Goal: Transaction & Acquisition: Obtain resource

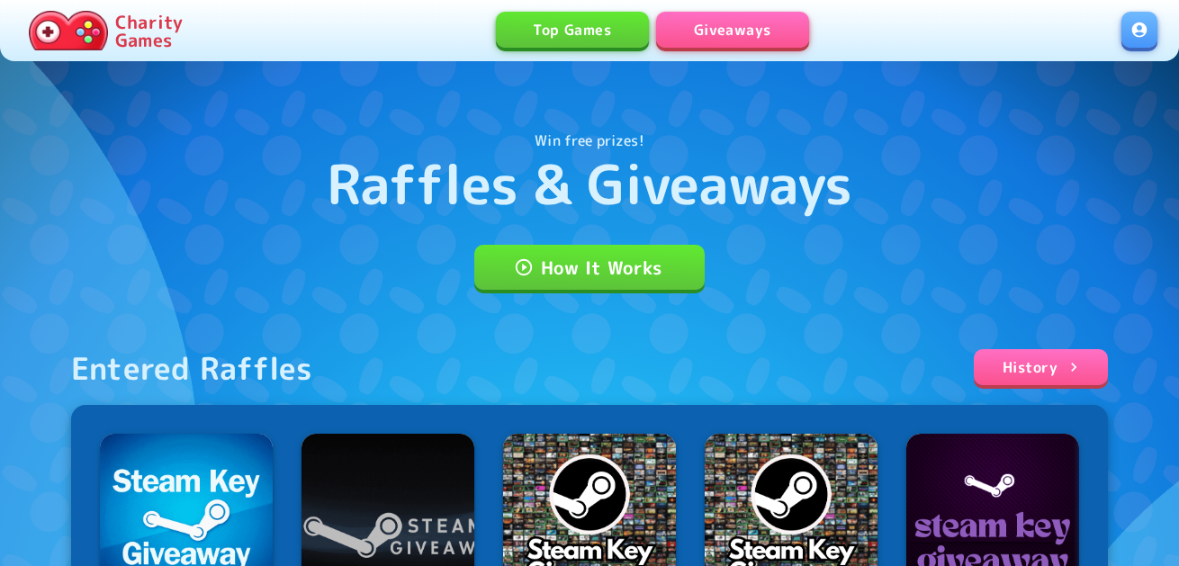
click at [1154, 34] on link at bounding box center [1139, 30] width 36 height 36
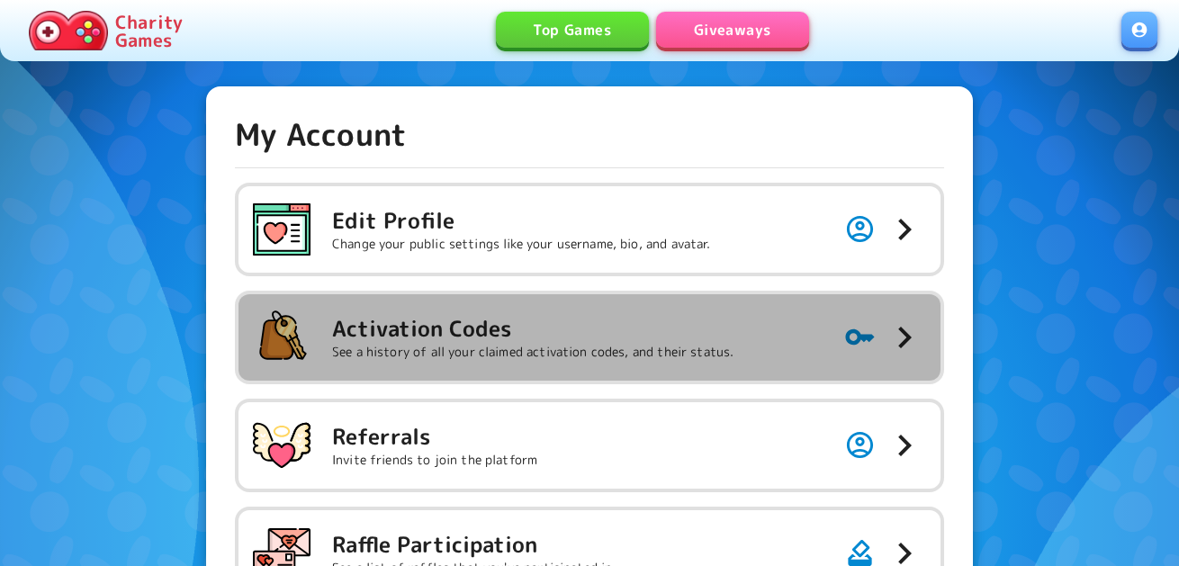
click at [637, 355] on p "See a history of all your claimed activation codes, and their status." at bounding box center [532, 352] width 401 height 18
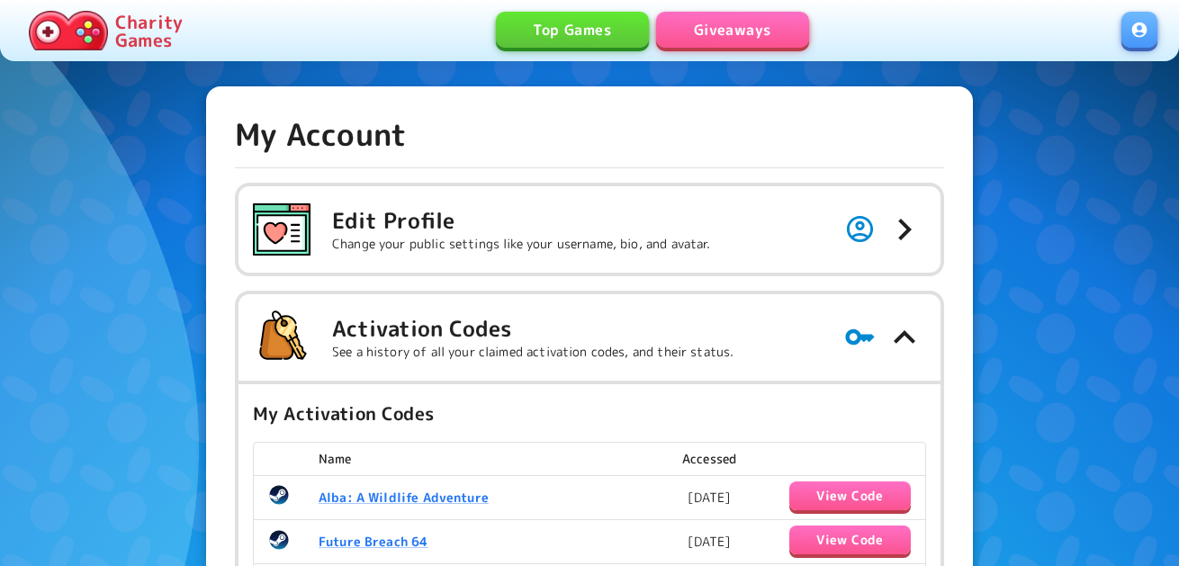
click at [735, 32] on link "Giveaways" at bounding box center [732, 30] width 153 height 36
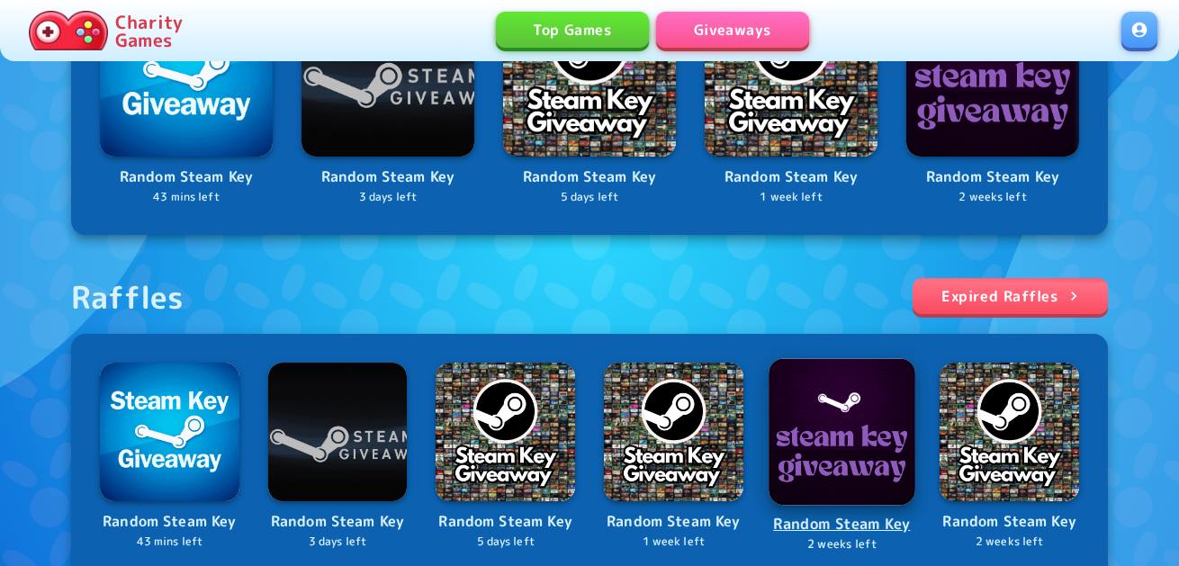
scroll to position [630, 0]
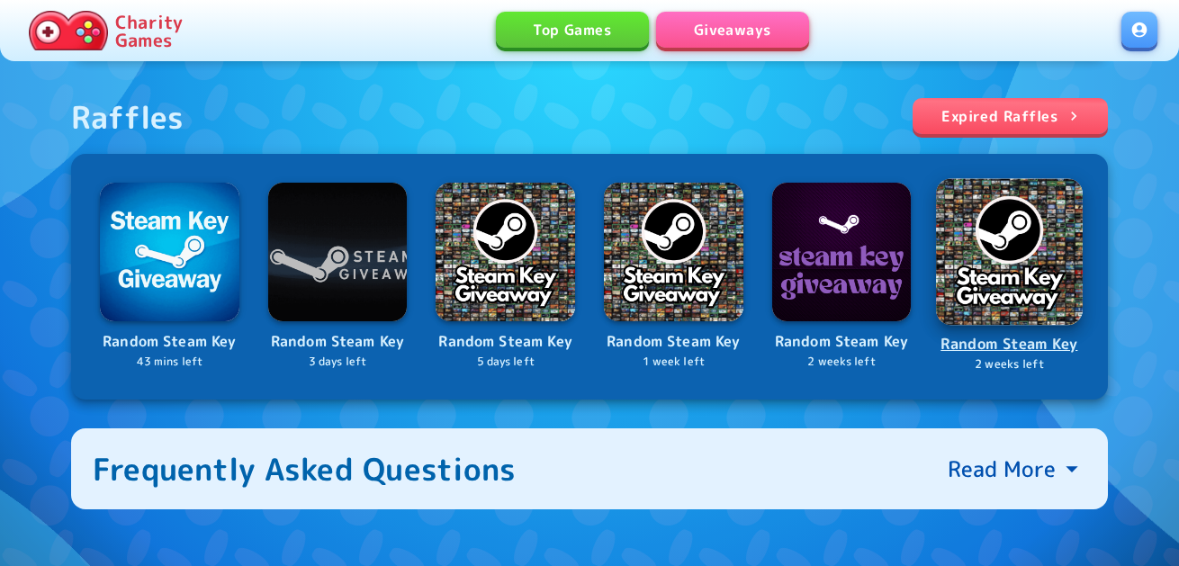
click at [982, 265] on img at bounding box center [1009, 251] width 147 height 147
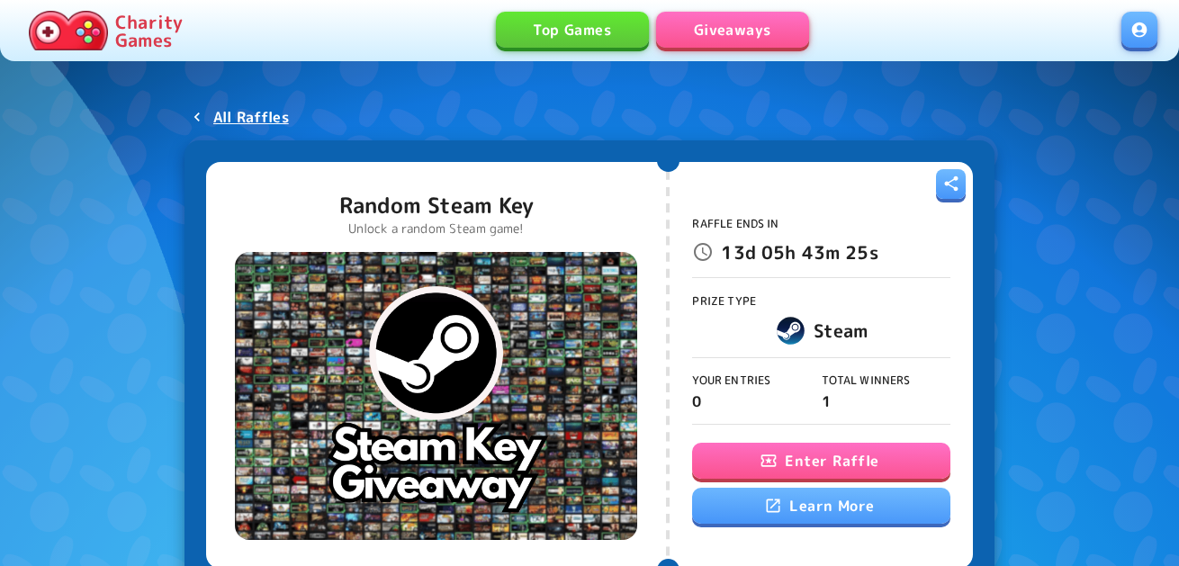
click at [787, 452] on button "Enter Raffle" at bounding box center [820, 461] width 257 height 36
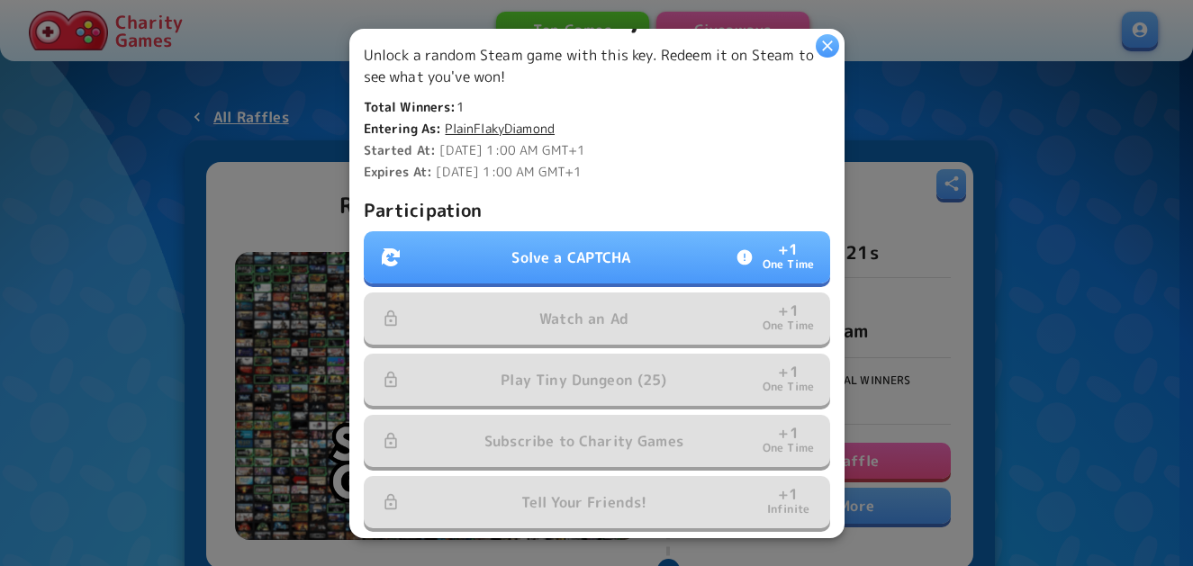
scroll to position [450, 0]
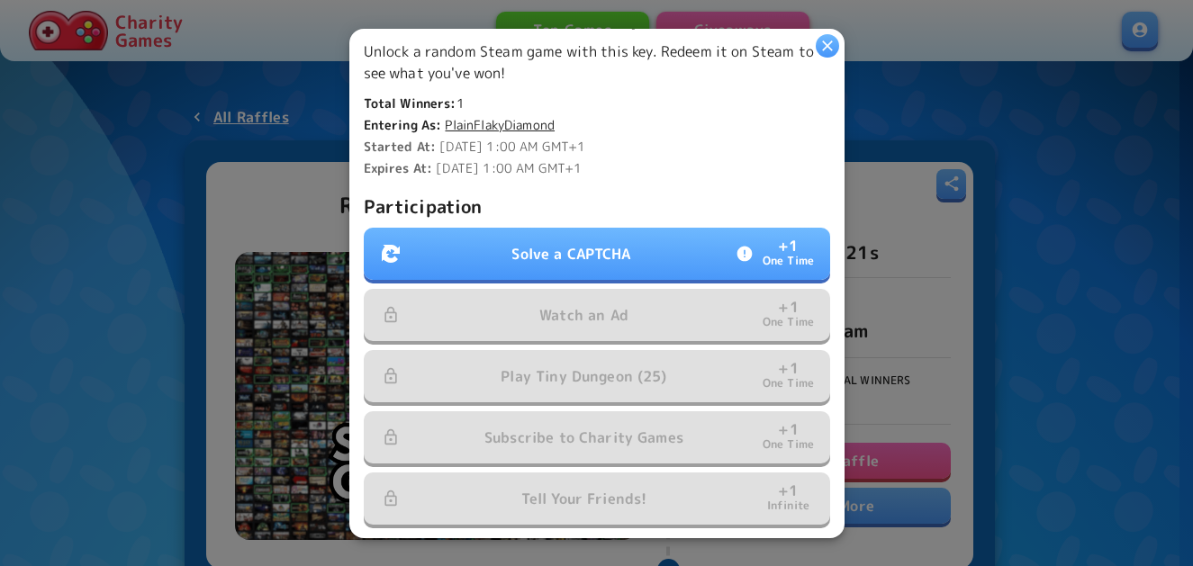
click at [624, 247] on p "Solve a CAPTCHA" at bounding box center [570, 254] width 119 height 22
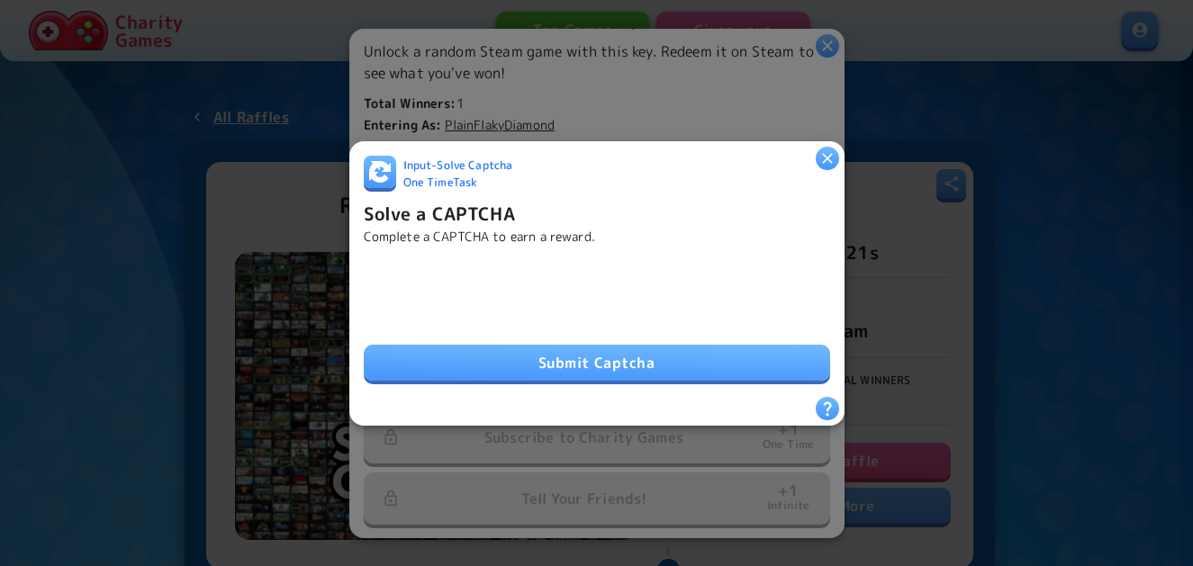
click at [503, 356] on button "Submit Captcha" at bounding box center [597, 363] width 466 height 36
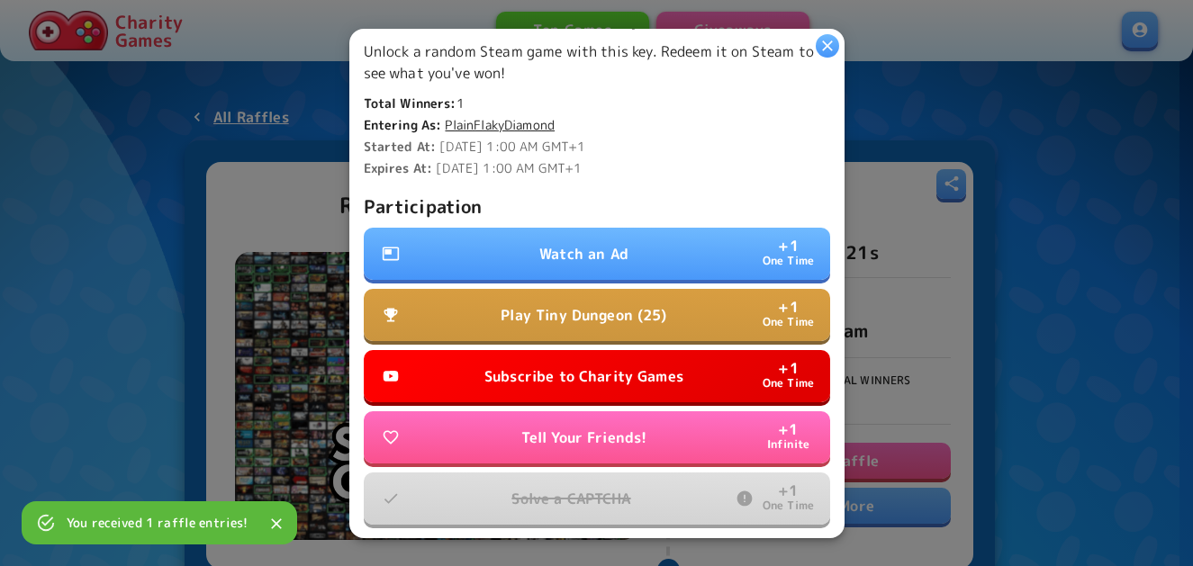
click at [623, 251] on button "Watch an Ad + 1 One Time" at bounding box center [597, 254] width 466 height 52
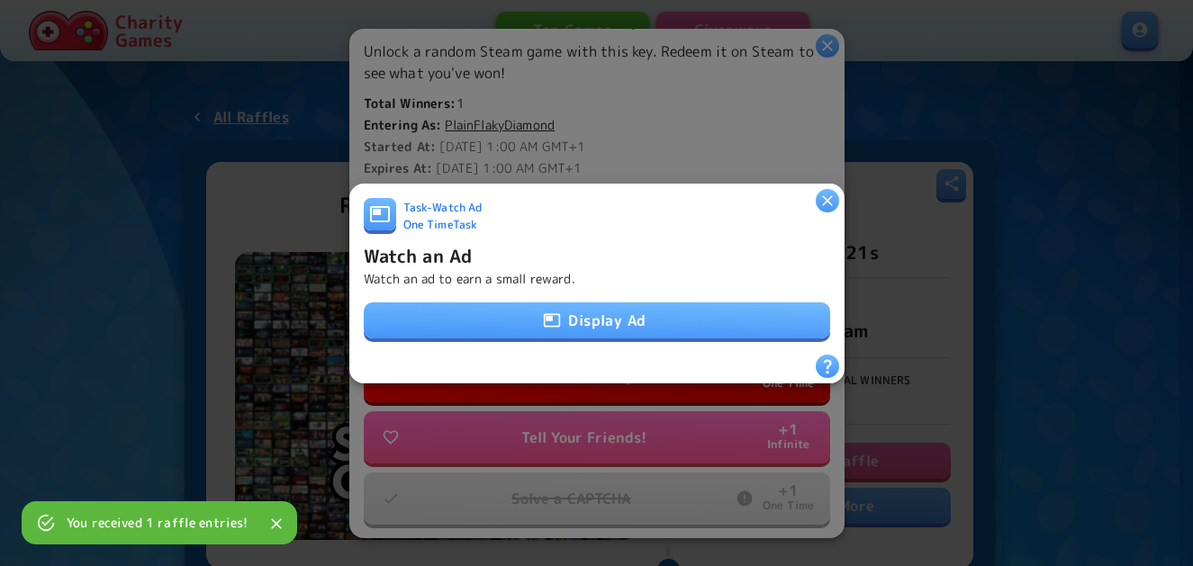
click at [607, 316] on button "Display Ad" at bounding box center [597, 320] width 466 height 36
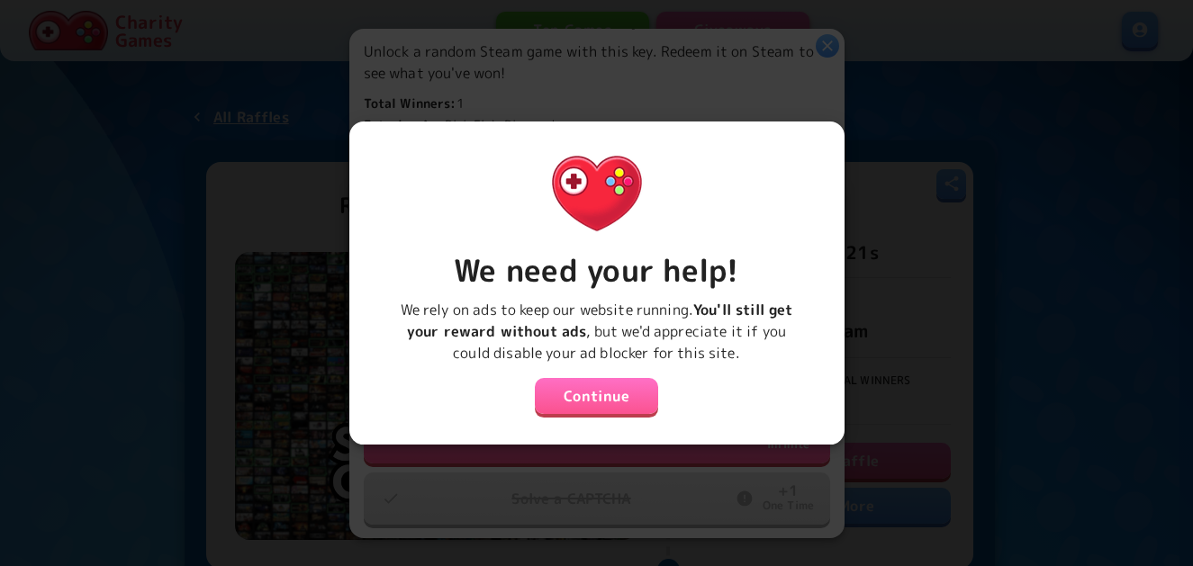
click at [578, 383] on button "Continue" at bounding box center [597, 396] width 124 height 36
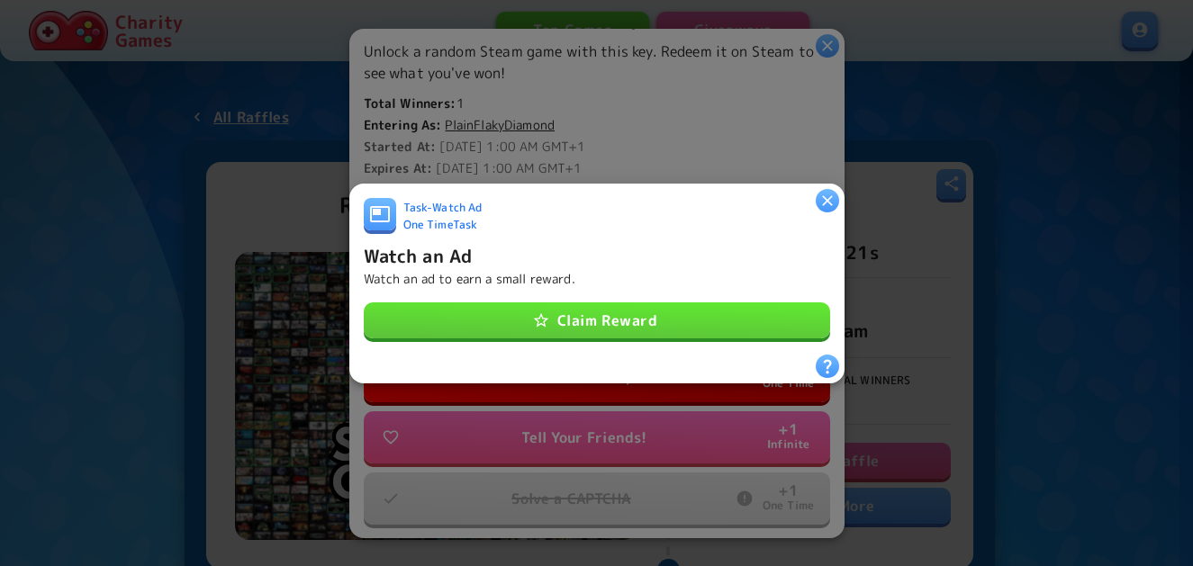
click at [486, 318] on button "Claim Reward" at bounding box center [597, 320] width 466 height 36
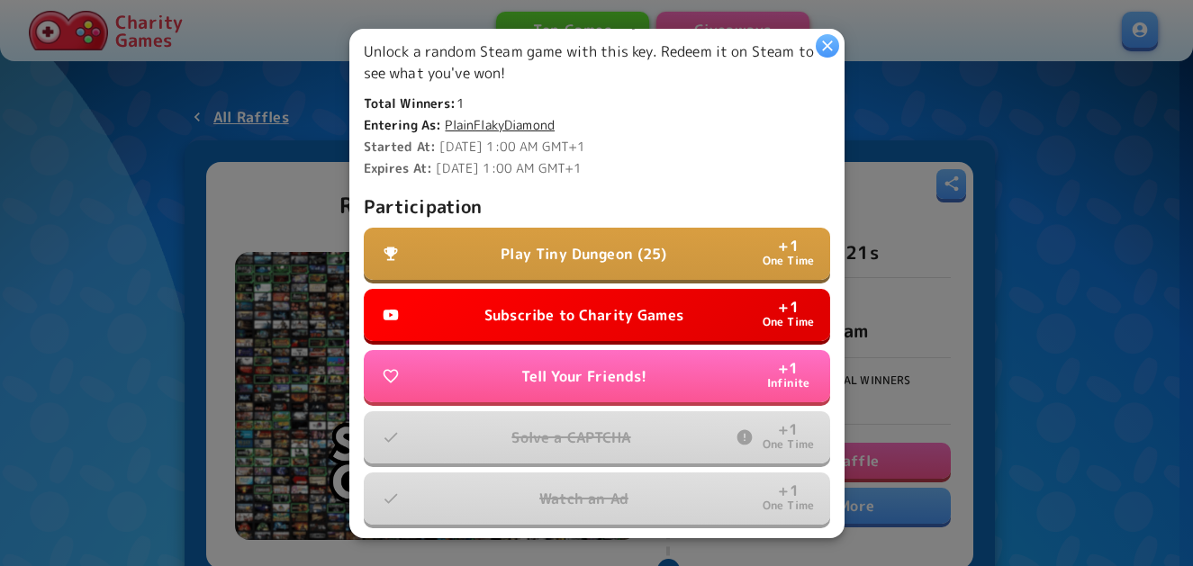
click at [580, 325] on button "Subscribe to Charity Games + 1 One Time" at bounding box center [597, 315] width 466 height 52
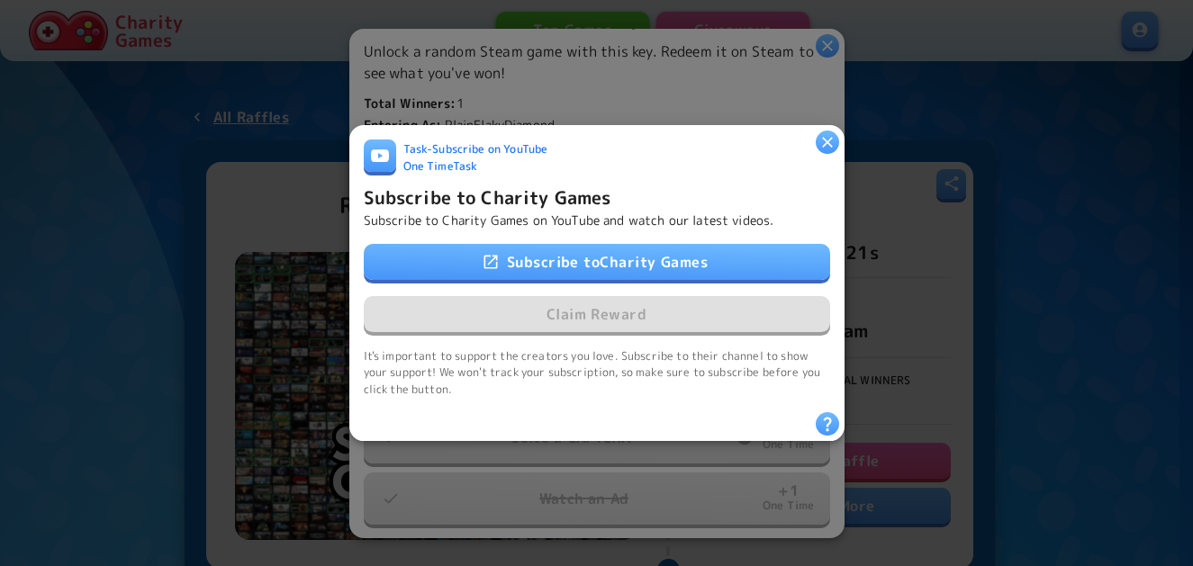
click at [596, 252] on link "Subscribe to Charity Games" at bounding box center [597, 262] width 466 height 36
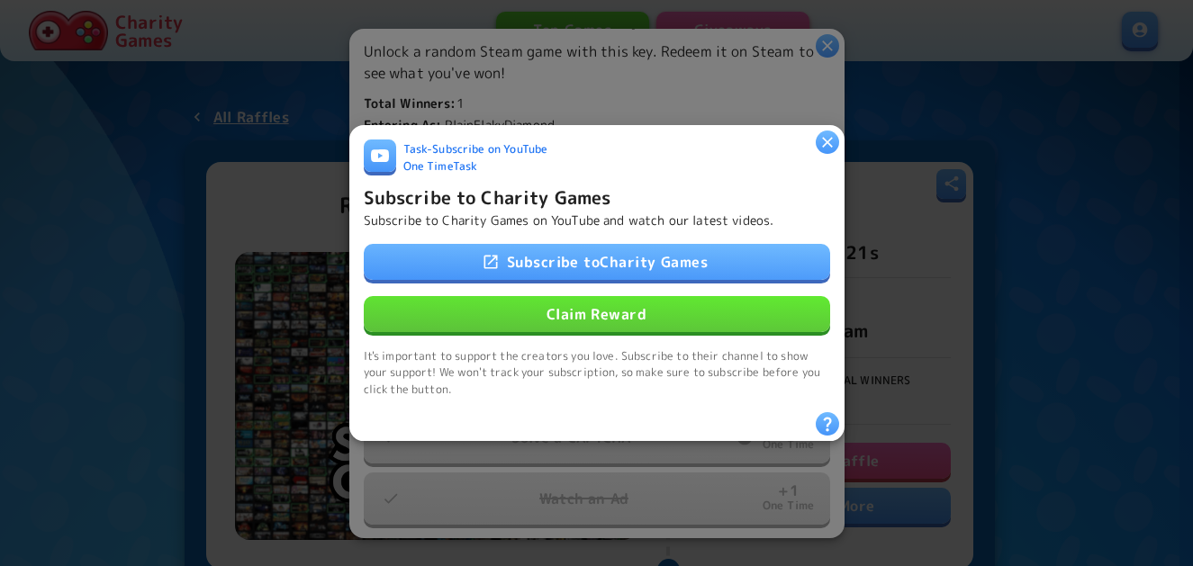
click at [561, 312] on button "Claim Reward" at bounding box center [597, 314] width 466 height 36
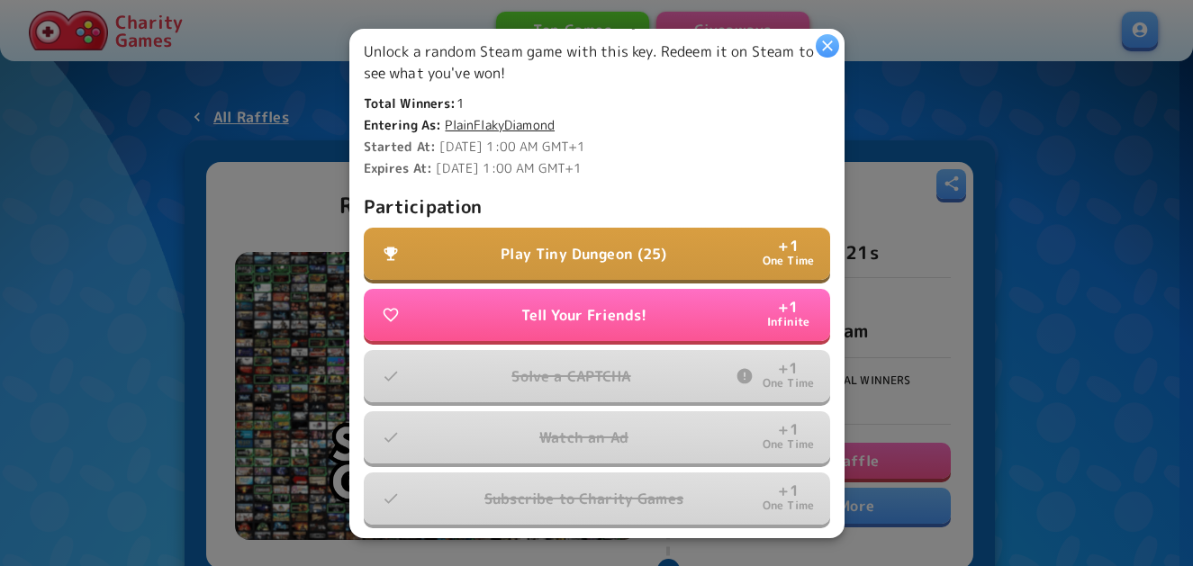
click at [634, 257] on button "Play Tiny Dungeon (25) + 1 One Time" at bounding box center [597, 254] width 466 height 52
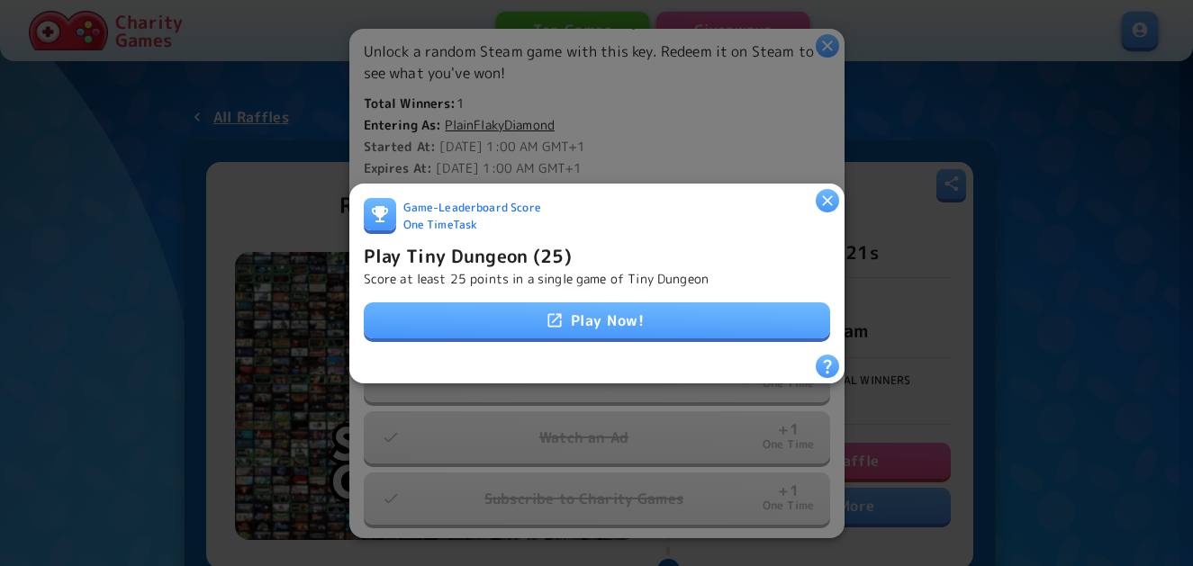
click at [605, 314] on link "Play Now!" at bounding box center [597, 320] width 466 height 36
click at [502, 254] on h6 "Play Tiny Dungeon (25)" at bounding box center [468, 254] width 208 height 29
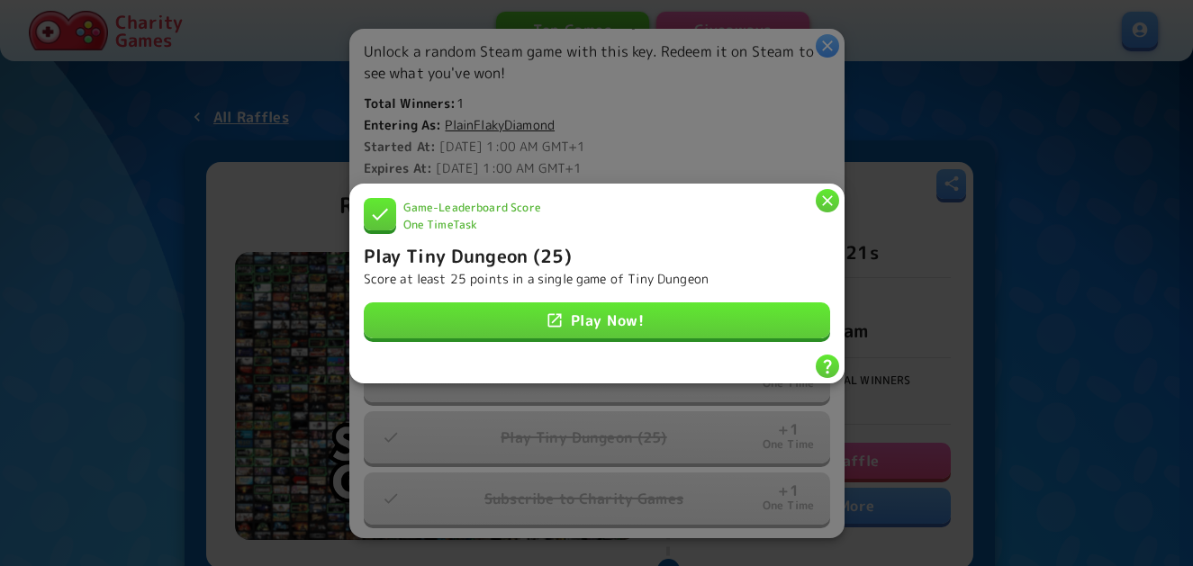
click at [822, 197] on icon "button" at bounding box center [827, 200] width 18 height 18
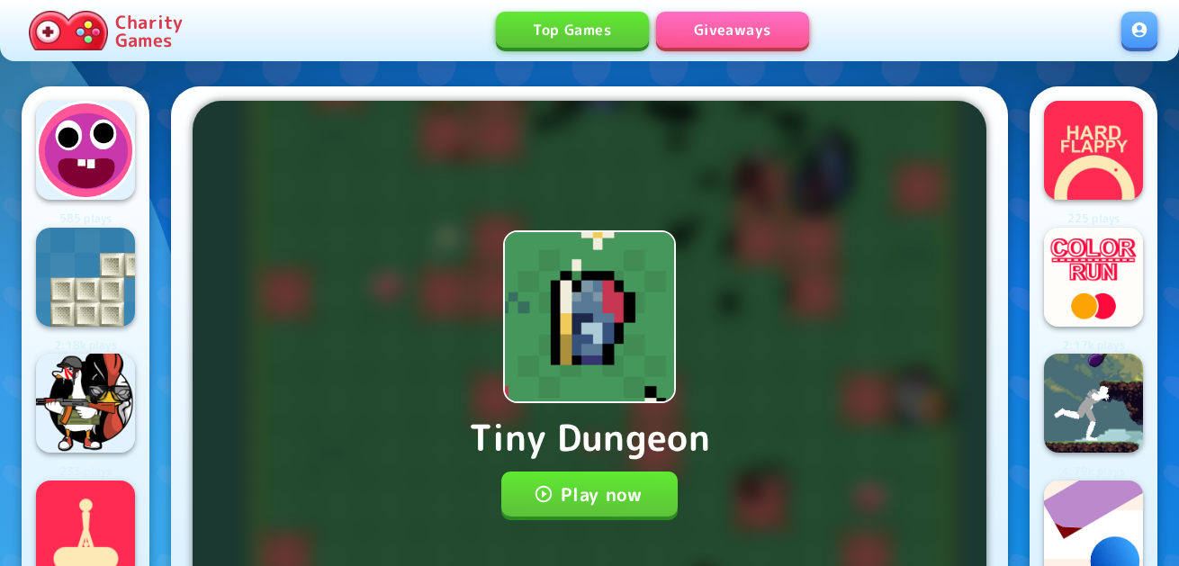
drag, startPoint x: 600, startPoint y: 511, endPoint x: 602, endPoint y: 501, distance: 10.1
click at [600, 511] on div "Tiny Dungeon Play now Progress will be saved on your account" at bounding box center [590, 374] width 794 height 546
click at [608, 461] on div "Tiny Dungeon Play now Progress will be saved on your account" at bounding box center [590, 374] width 794 height 546
click at [587, 493] on button "Play now" at bounding box center [589, 494] width 177 height 45
